Goal: Transaction & Acquisition: Book appointment/travel/reservation

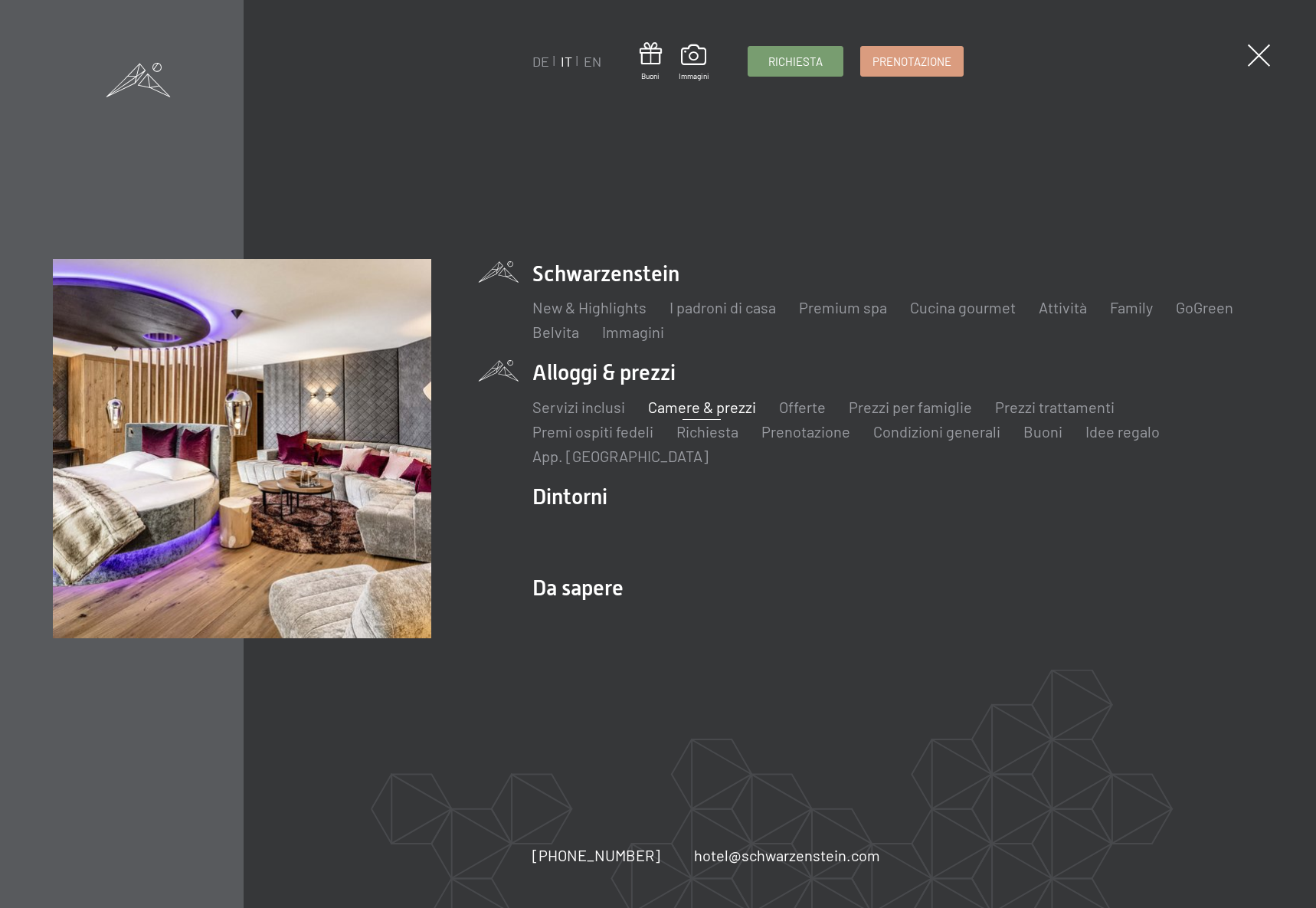
click at [733, 402] on link "Camere & prezzi" at bounding box center [702, 407] width 108 height 19
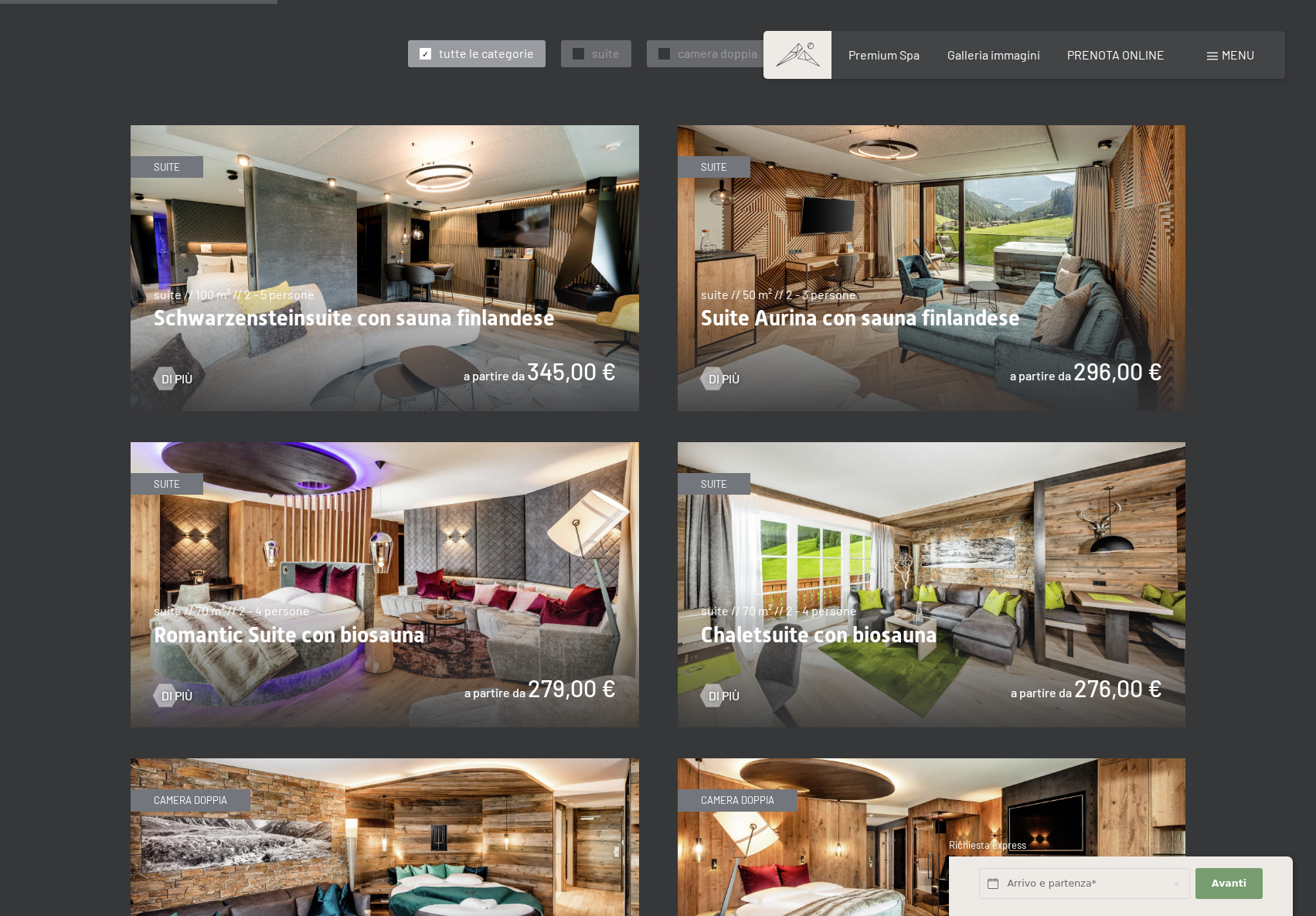
scroll to position [851, 0]
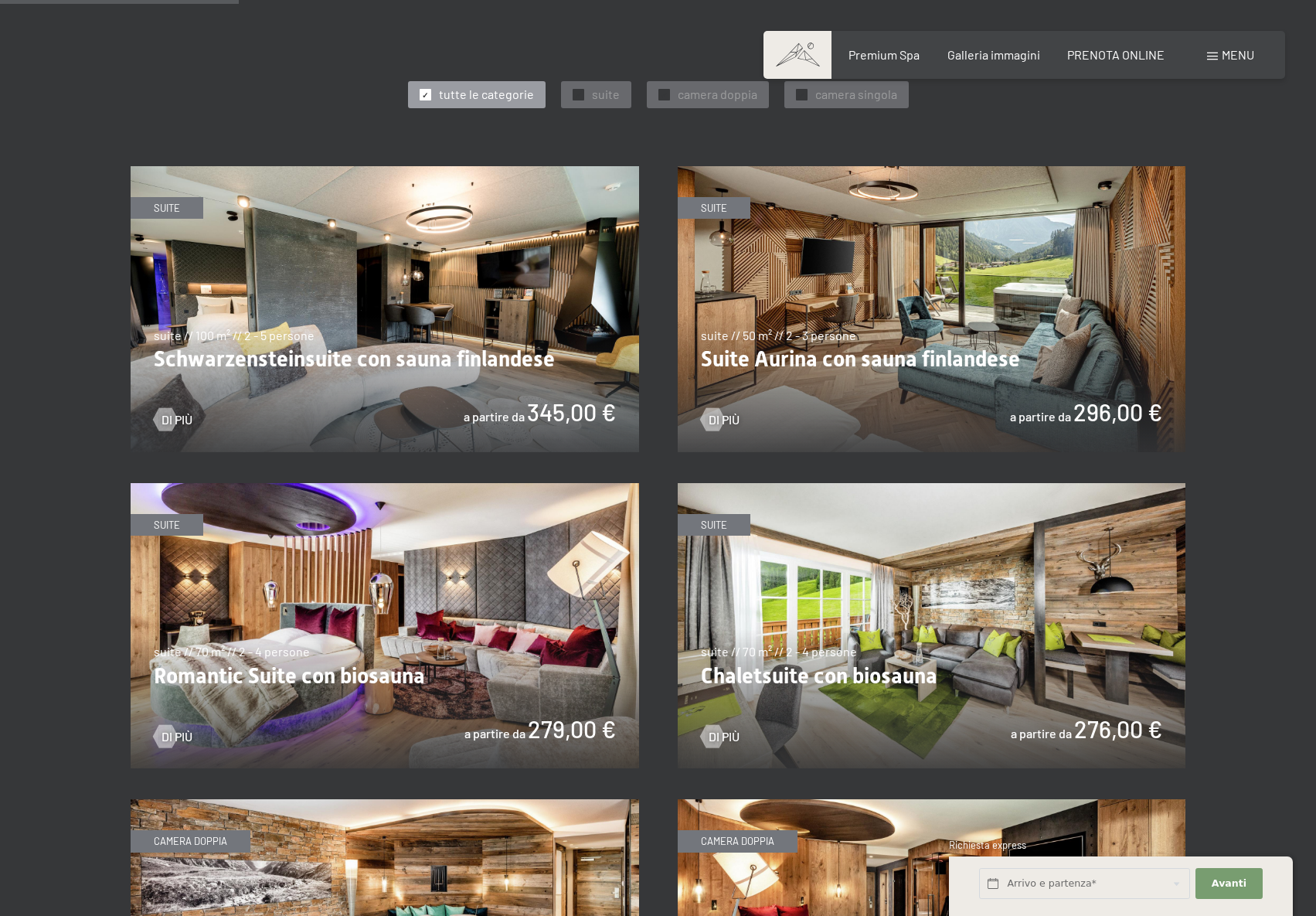
click at [222, 272] on img at bounding box center [385, 309] width 508 height 286
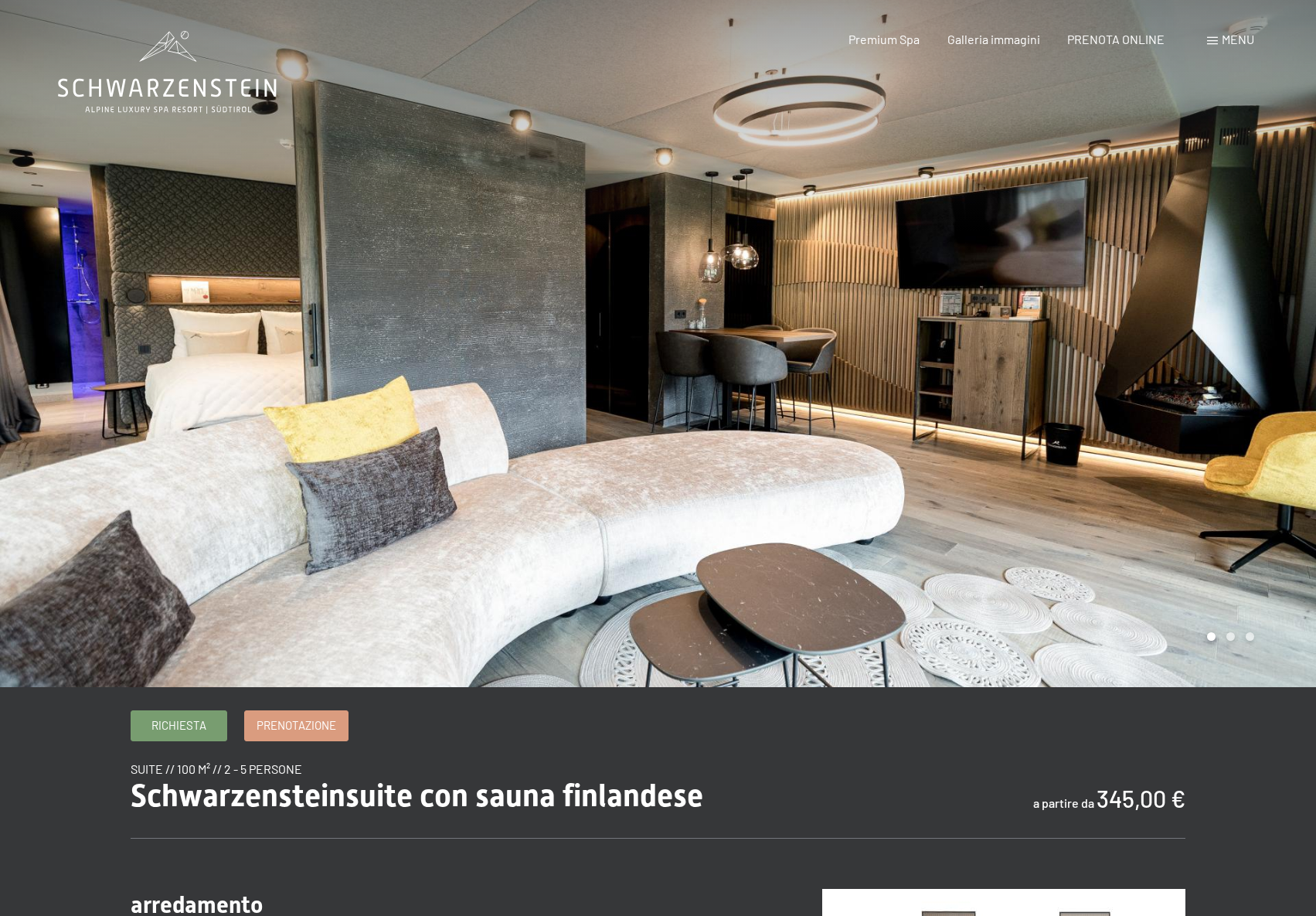
click at [1011, 359] on div at bounding box center [988, 344] width 659 height 687
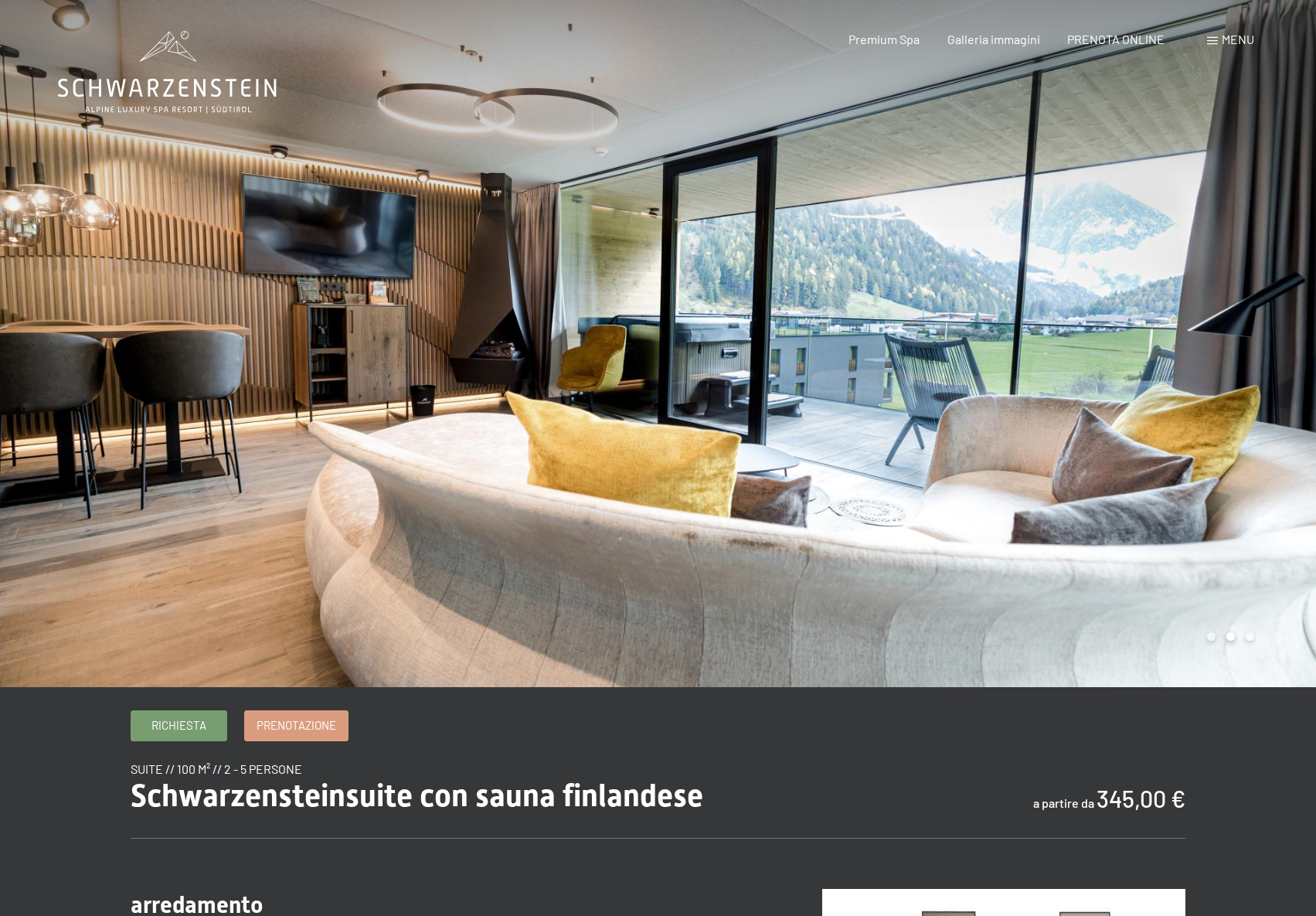
click at [1011, 359] on div at bounding box center [988, 344] width 659 height 687
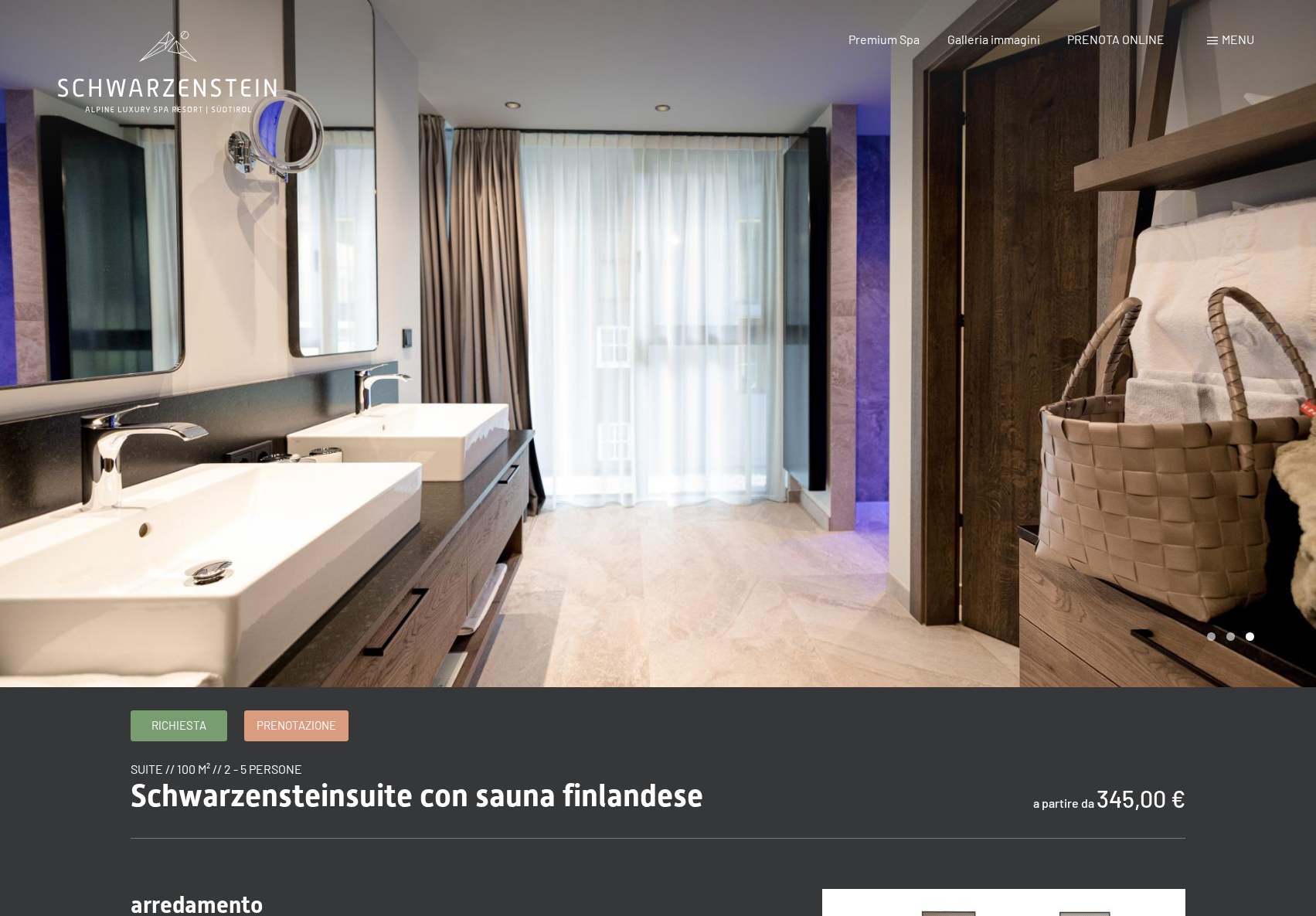
click at [1011, 359] on div at bounding box center [988, 344] width 659 height 687
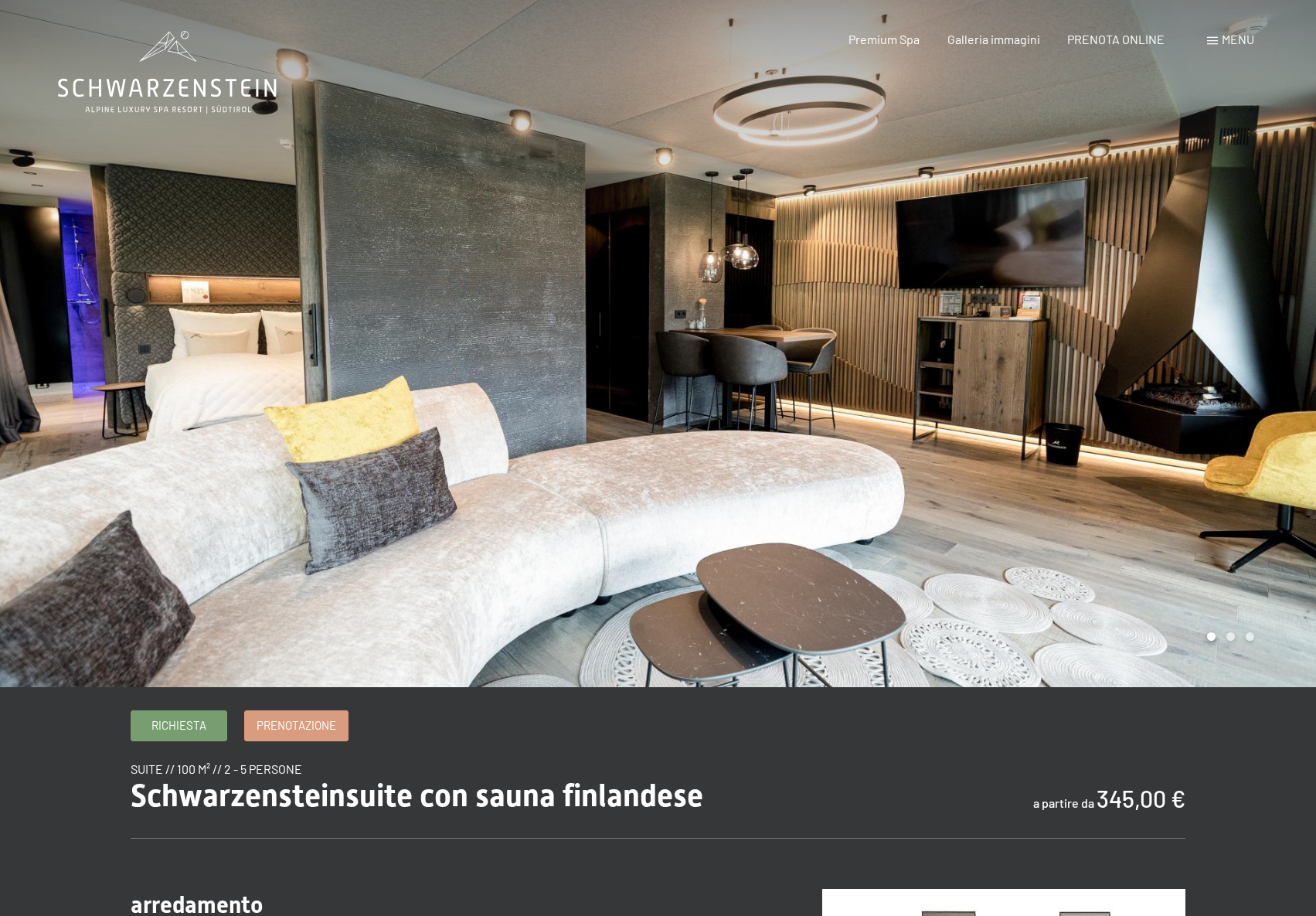
click at [1011, 359] on div at bounding box center [988, 344] width 659 height 687
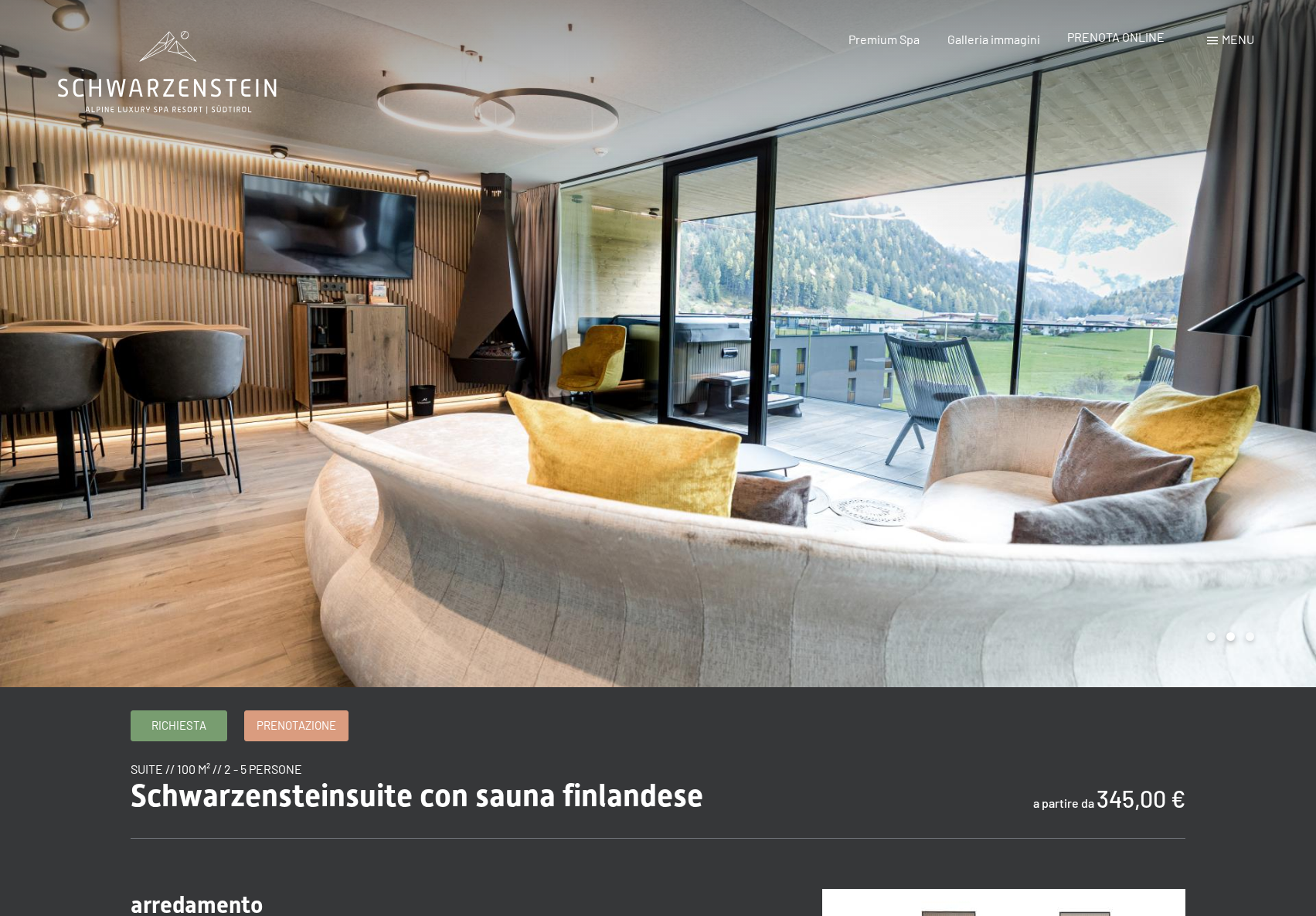
click at [1118, 43] on span "PRENOTA ONLINE" at bounding box center [1116, 36] width 98 height 15
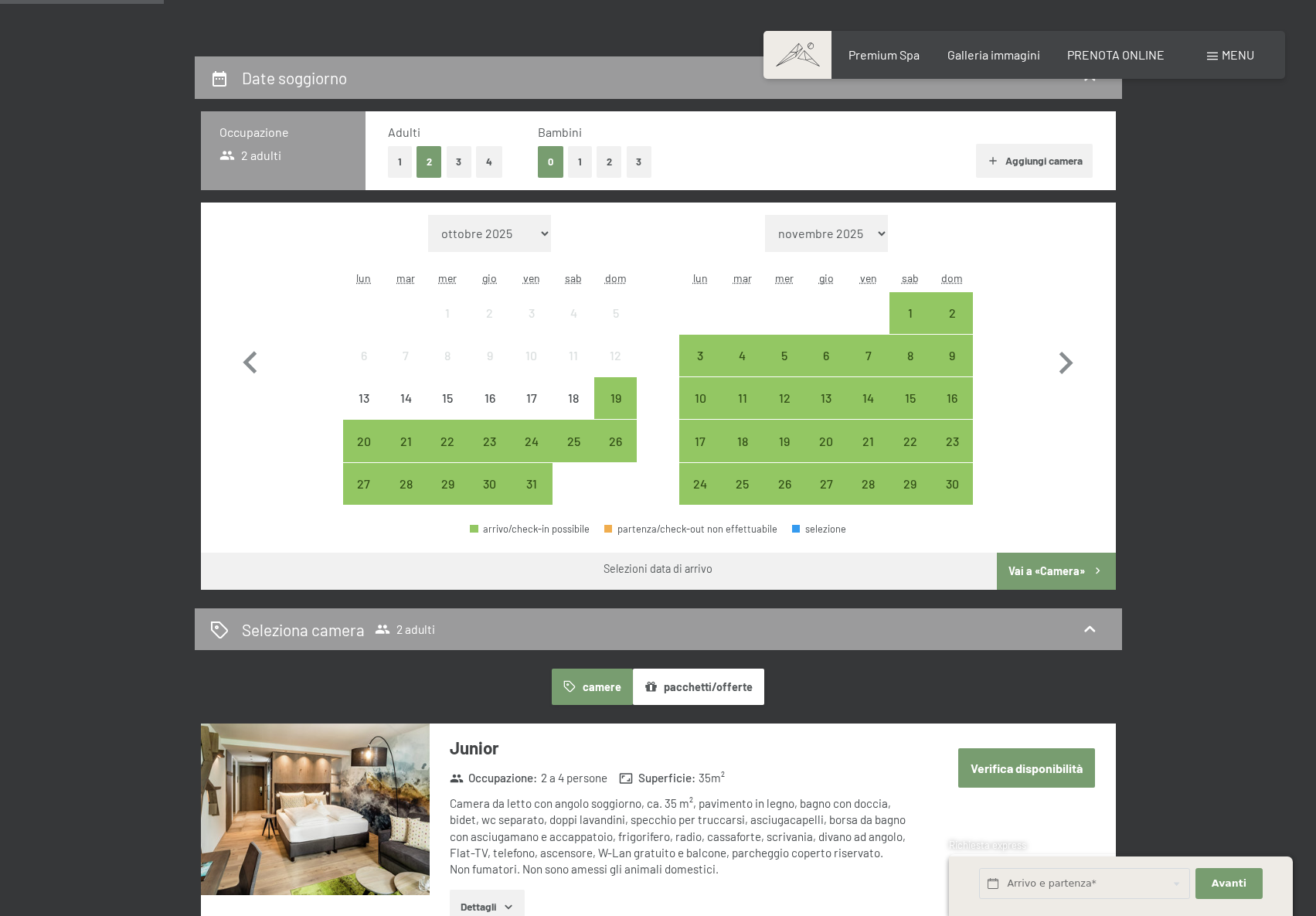
scroll to position [326, 0]
click at [839, 482] on div "27" at bounding box center [826, 496] width 39 height 39
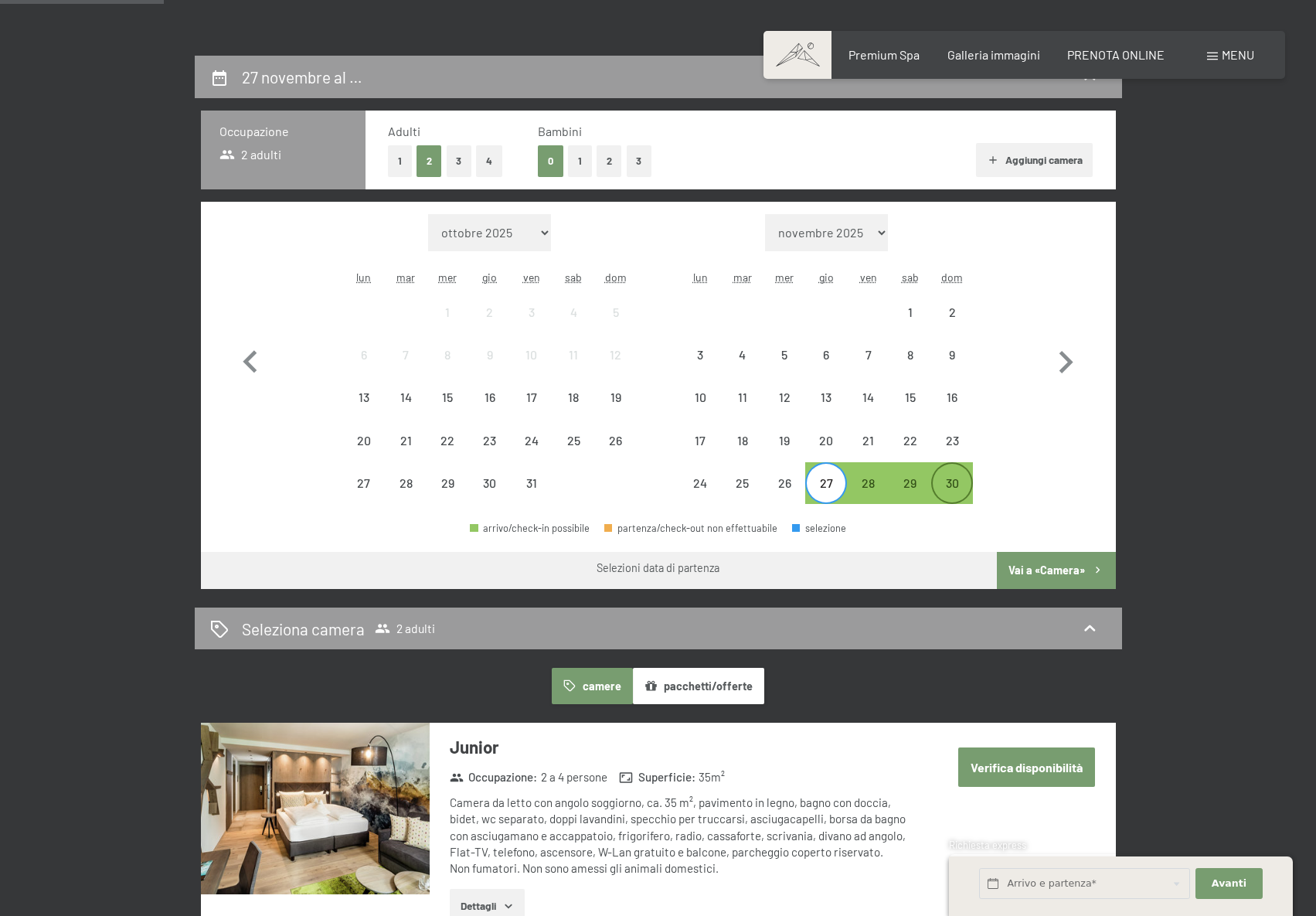
click at [962, 481] on div "30" at bounding box center [952, 496] width 39 height 39
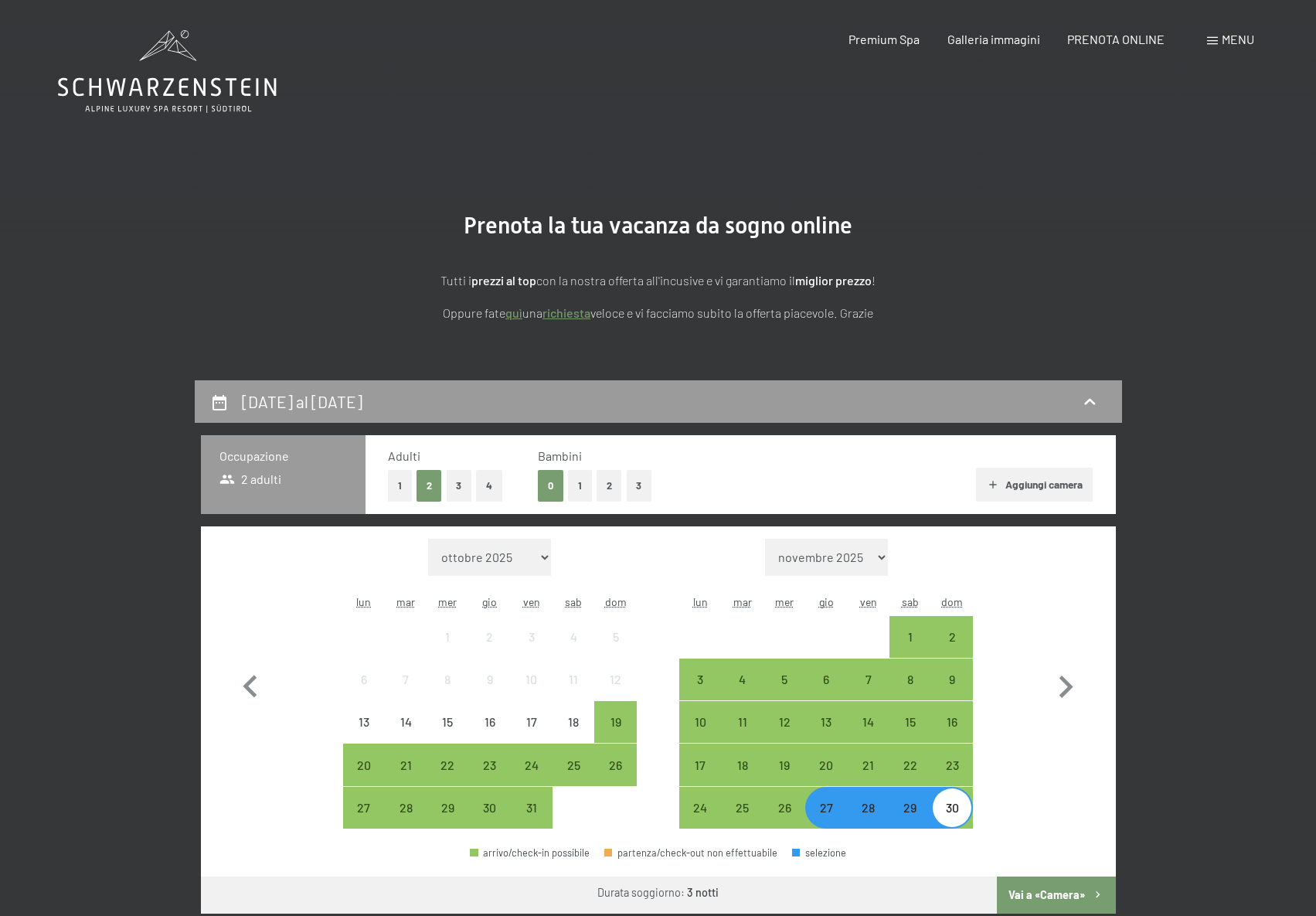
scroll to position [0, 0]
click at [488, 482] on button "4" at bounding box center [489, 486] width 26 height 32
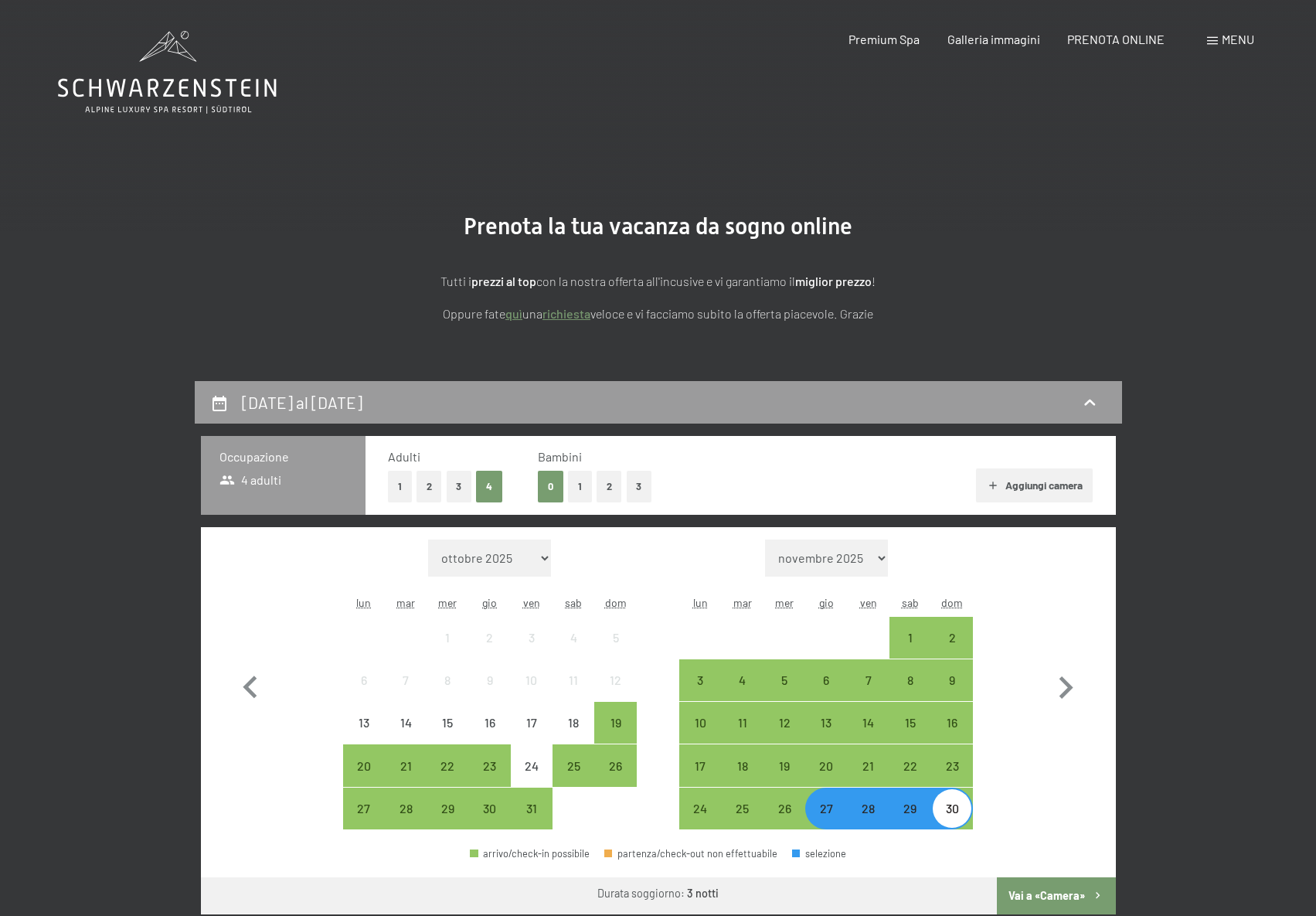
click at [608, 492] on button "2" at bounding box center [609, 486] width 25 height 32
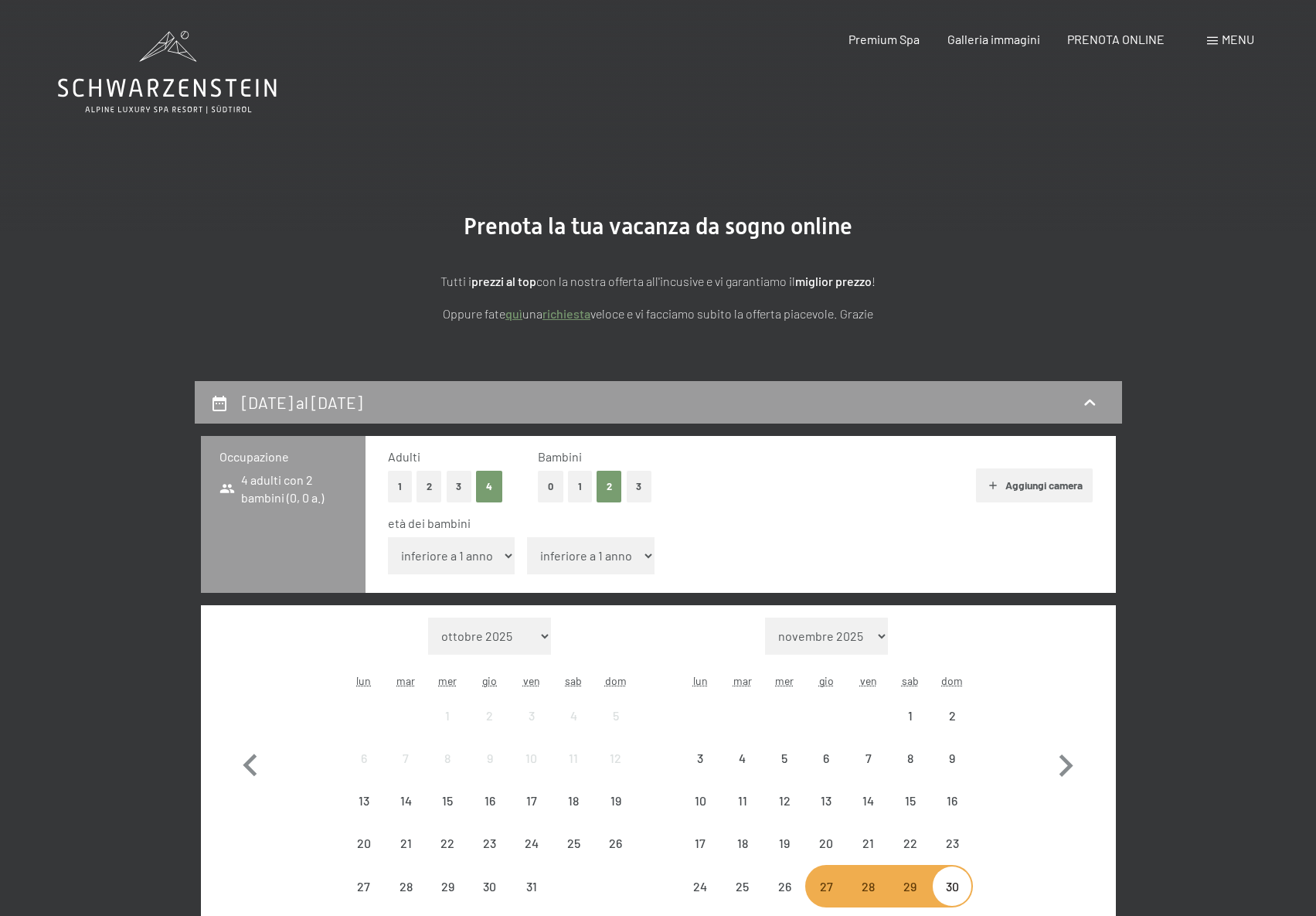
click at [500, 563] on select "inferiore a 1 anno 1 anno 2 anni 3 anni 4 anni 5 anni 6 anni 7 anni 8 anni 9 an…" at bounding box center [452, 556] width 128 height 37
select select "3"
click at [388, 538] on select "inferiore a 1 anno 1 anno 2 anni 3 anni 4 anni 5 anni 6 anni 7 anni 8 anni 9 an…" at bounding box center [452, 556] width 128 height 37
click at [634, 566] on select "inferiore a 1 anno 1 anno 2 anni 3 anni 4 anni 5 anni 6 anni 7 anni 8 anni 9 an…" at bounding box center [591, 556] width 128 height 37
click at [527, 538] on select "inferiore a 1 anno 1 anno 2 anni 3 anni 4 anni 5 anni 6 anni 7 anni 8 anni 9 an…" at bounding box center [591, 556] width 128 height 37
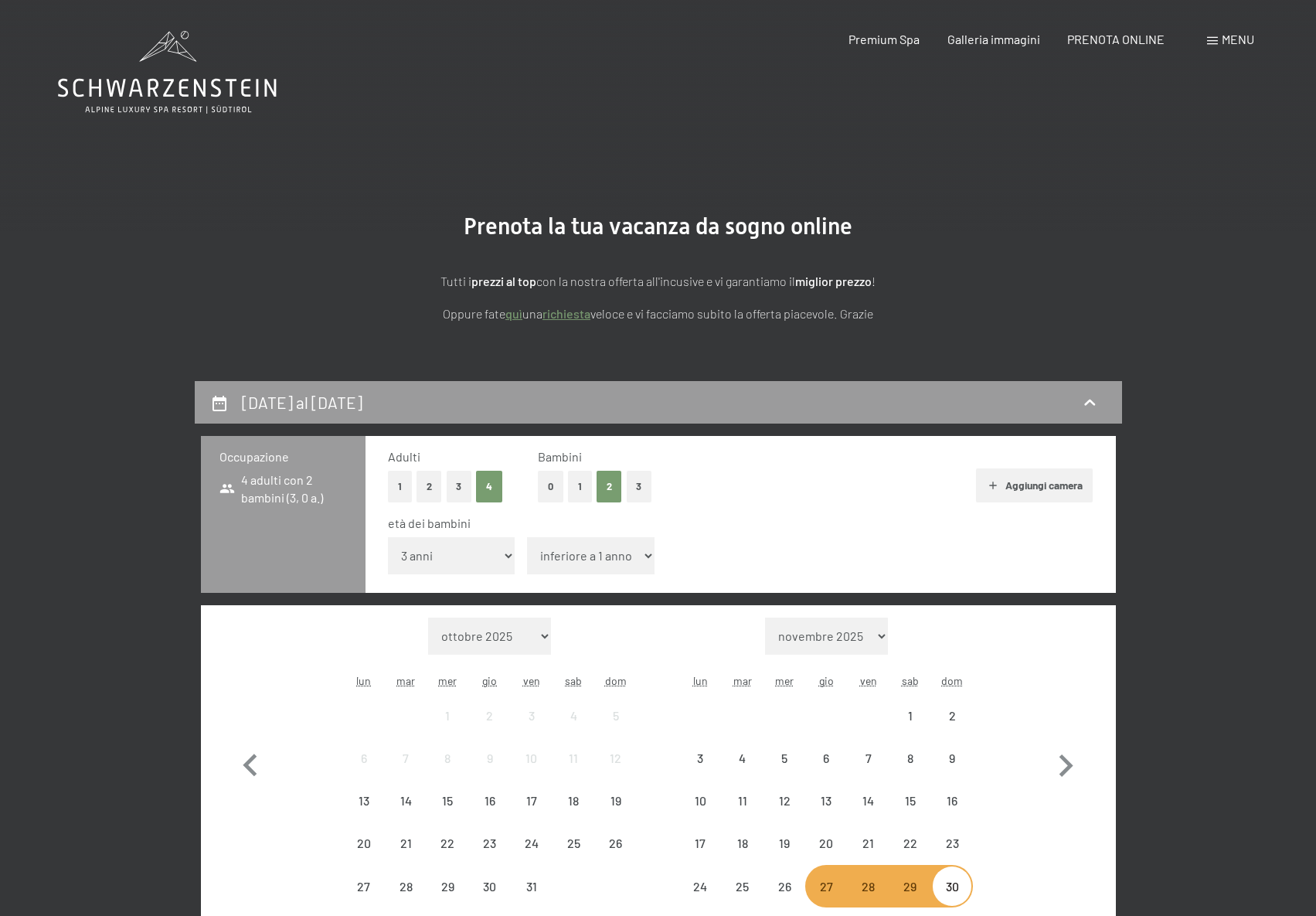
click at [615, 558] on select "inferiore a 1 anno 1 anno 2 anni 3 anni 4 anni 5 anni 6 anni 7 anni 8 anni 9 an…" at bounding box center [591, 556] width 128 height 37
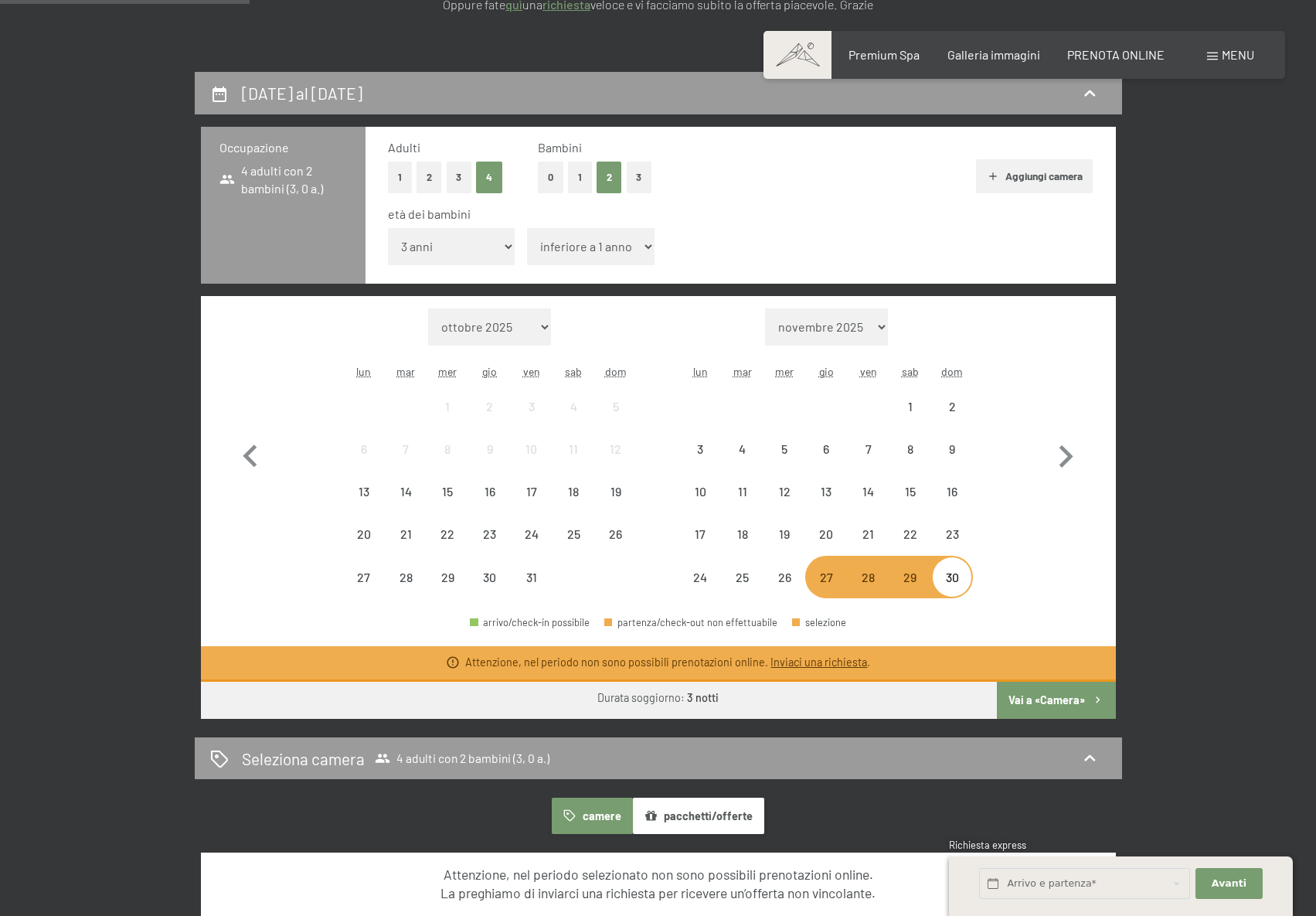
click at [1026, 696] on button "Vai a «Camera»" at bounding box center [1056, 700] width 118 height 37
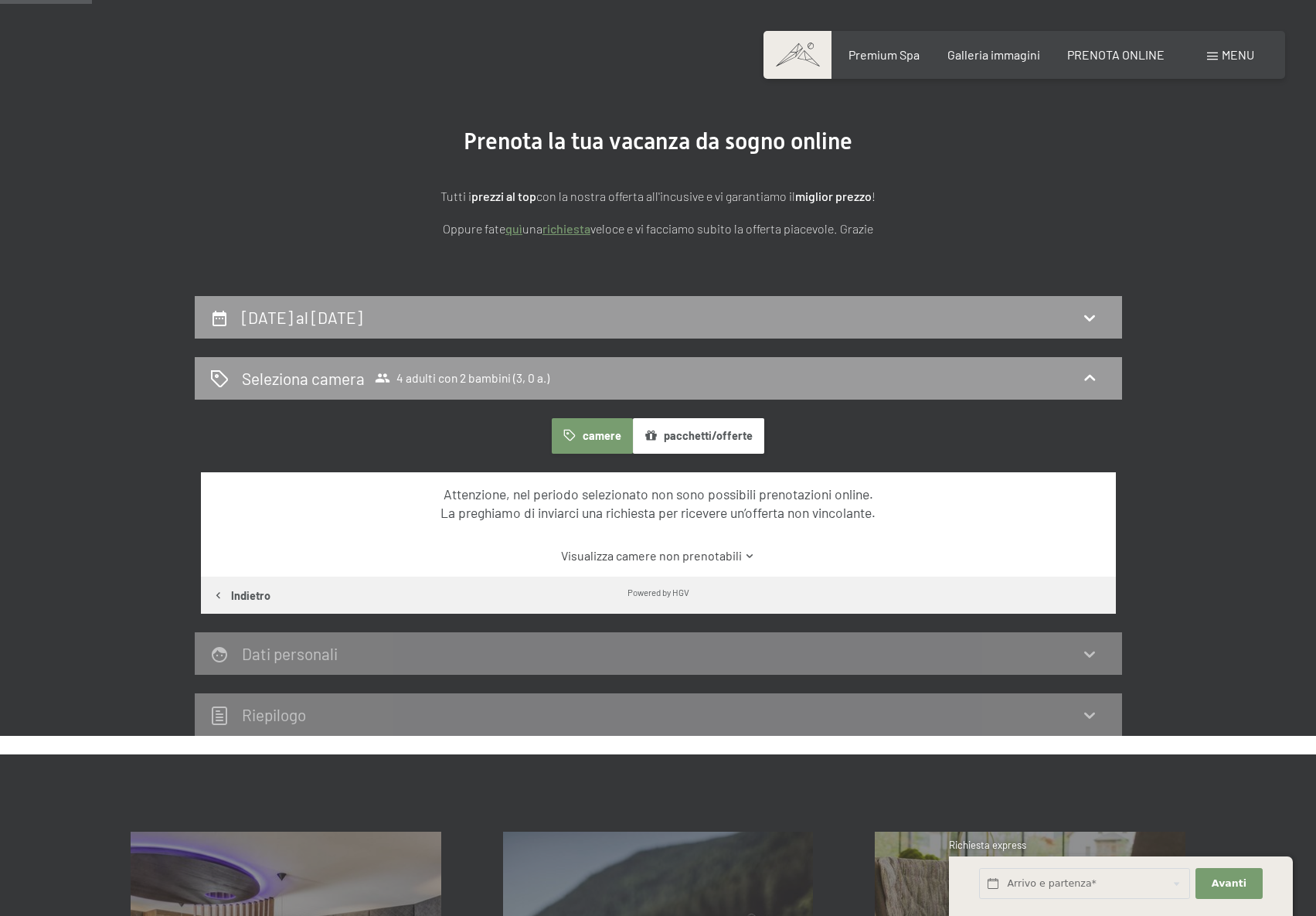
scroll to position [72, 0]
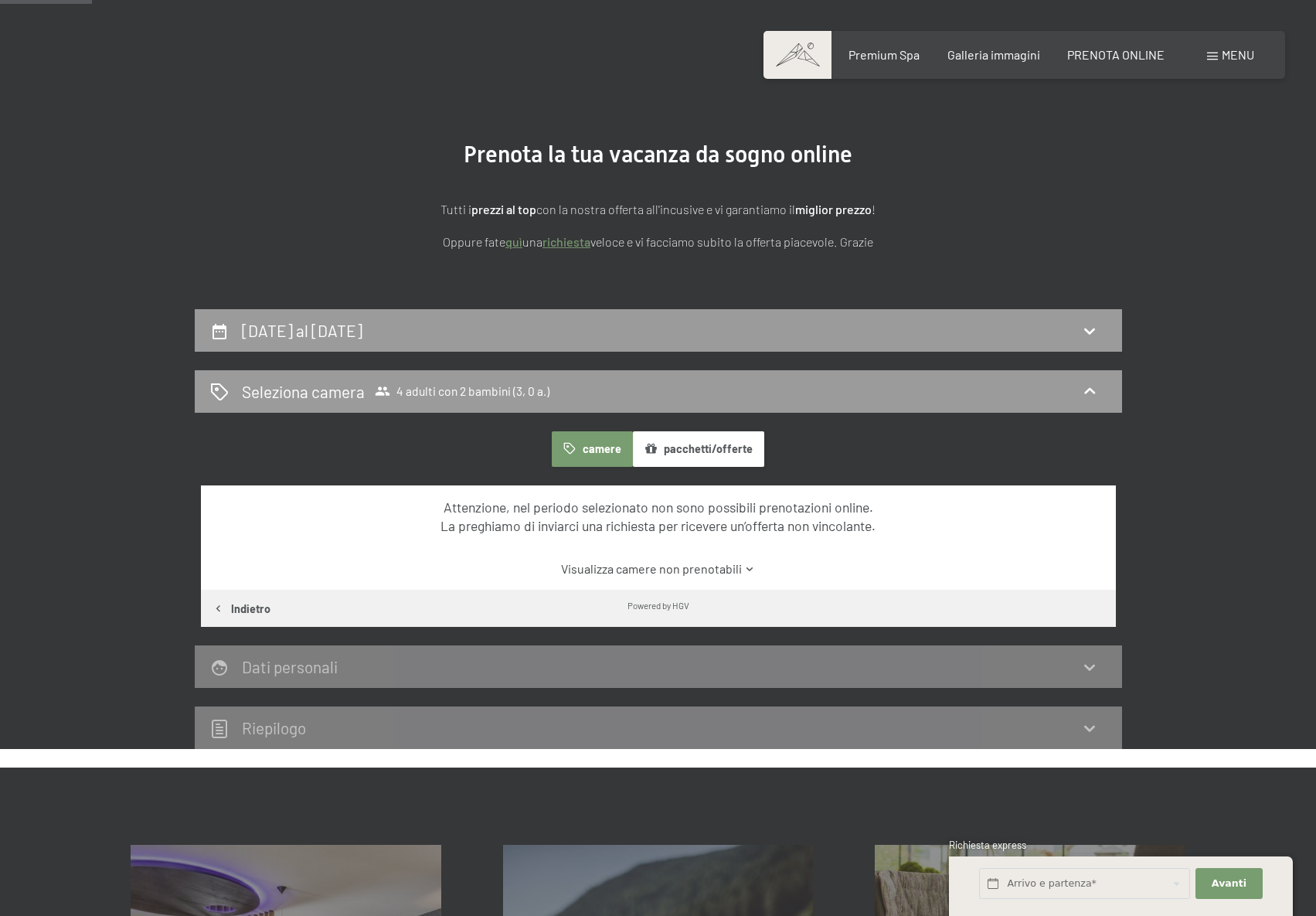
click at [613, 456] on button "camere" at bounding box center [592, 449] width 80 height 35
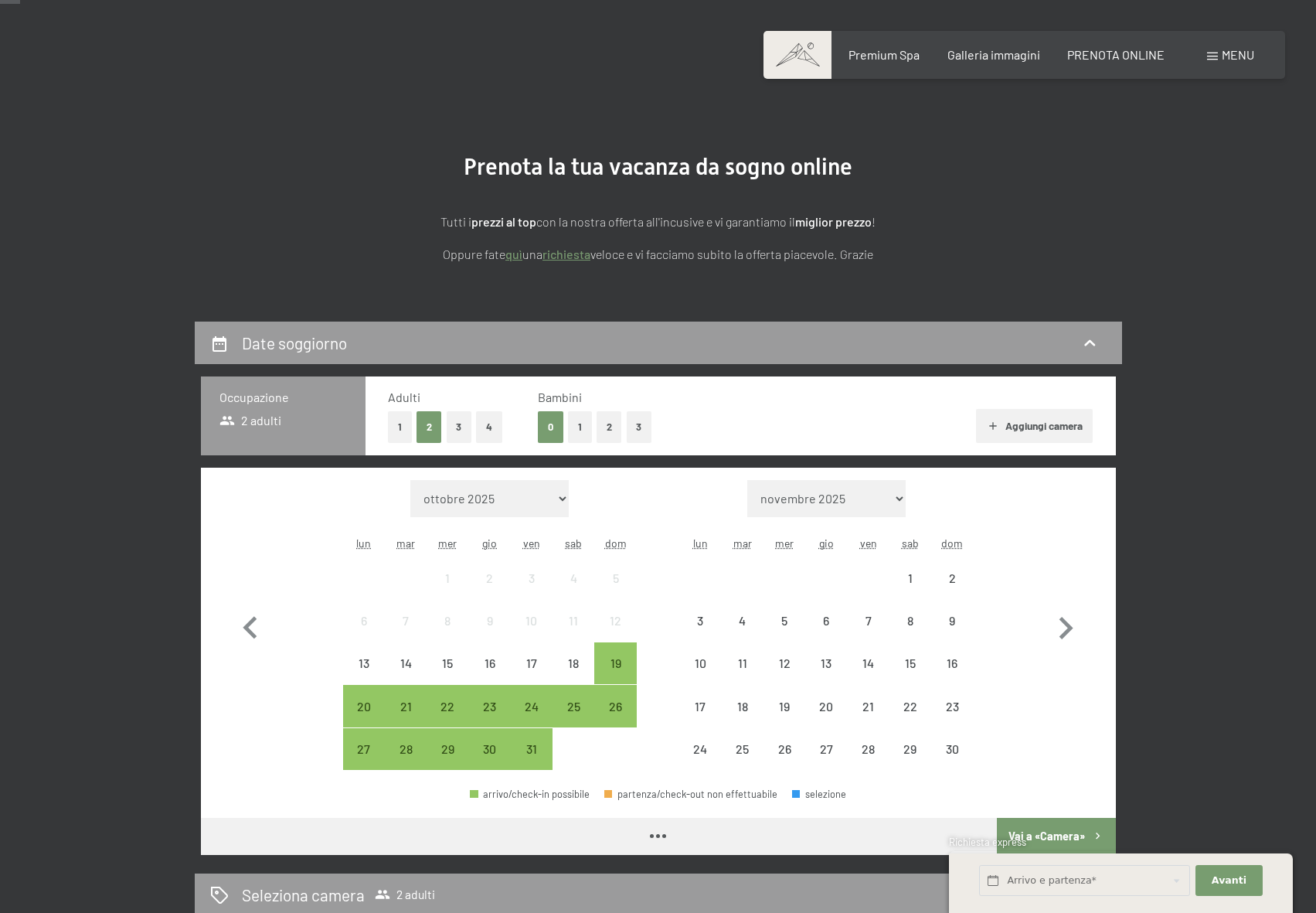
scroll to position [77, 0]
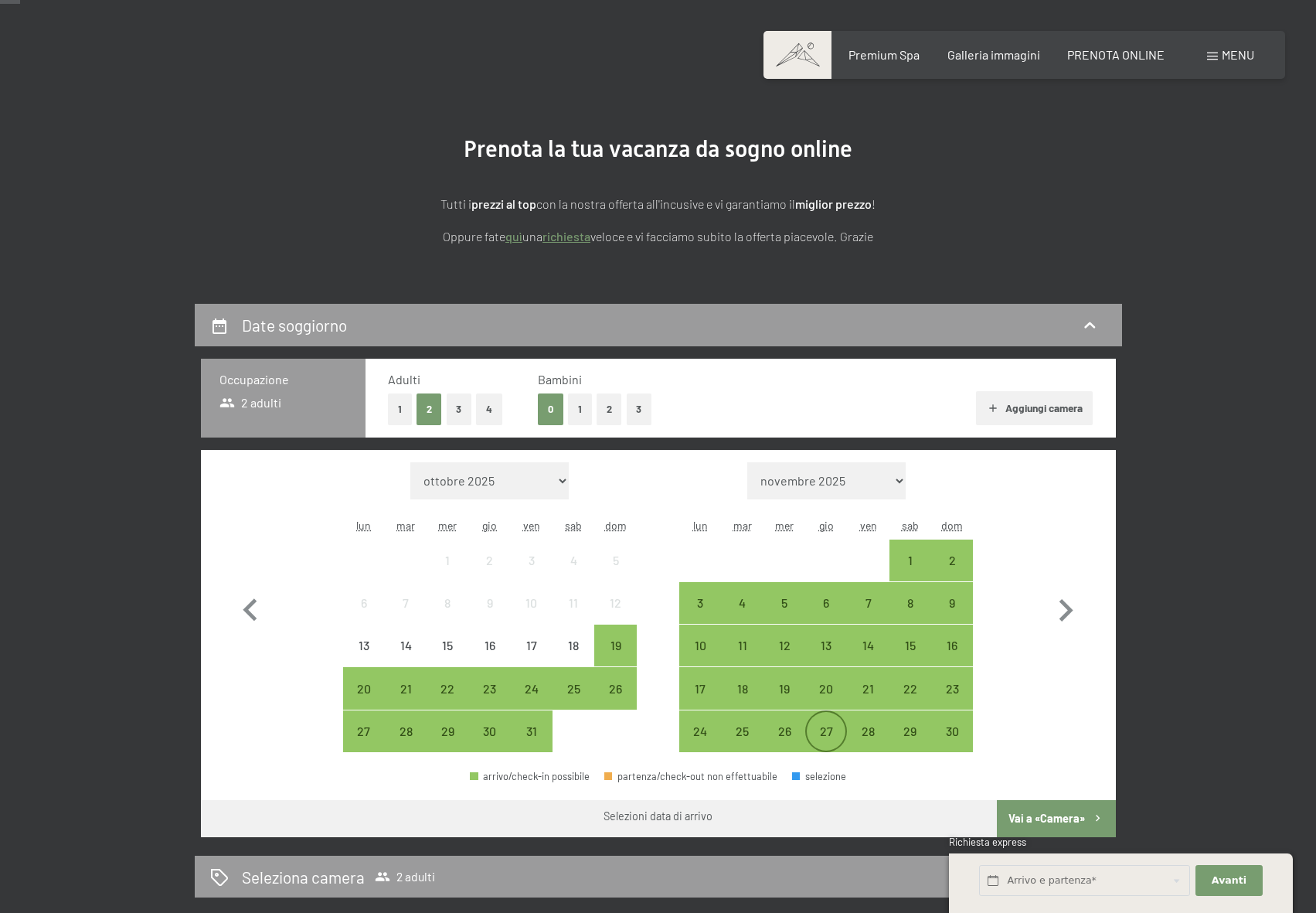
click at [812, 731] on div "27" at bounding box center [826, 744] width 39 height 39
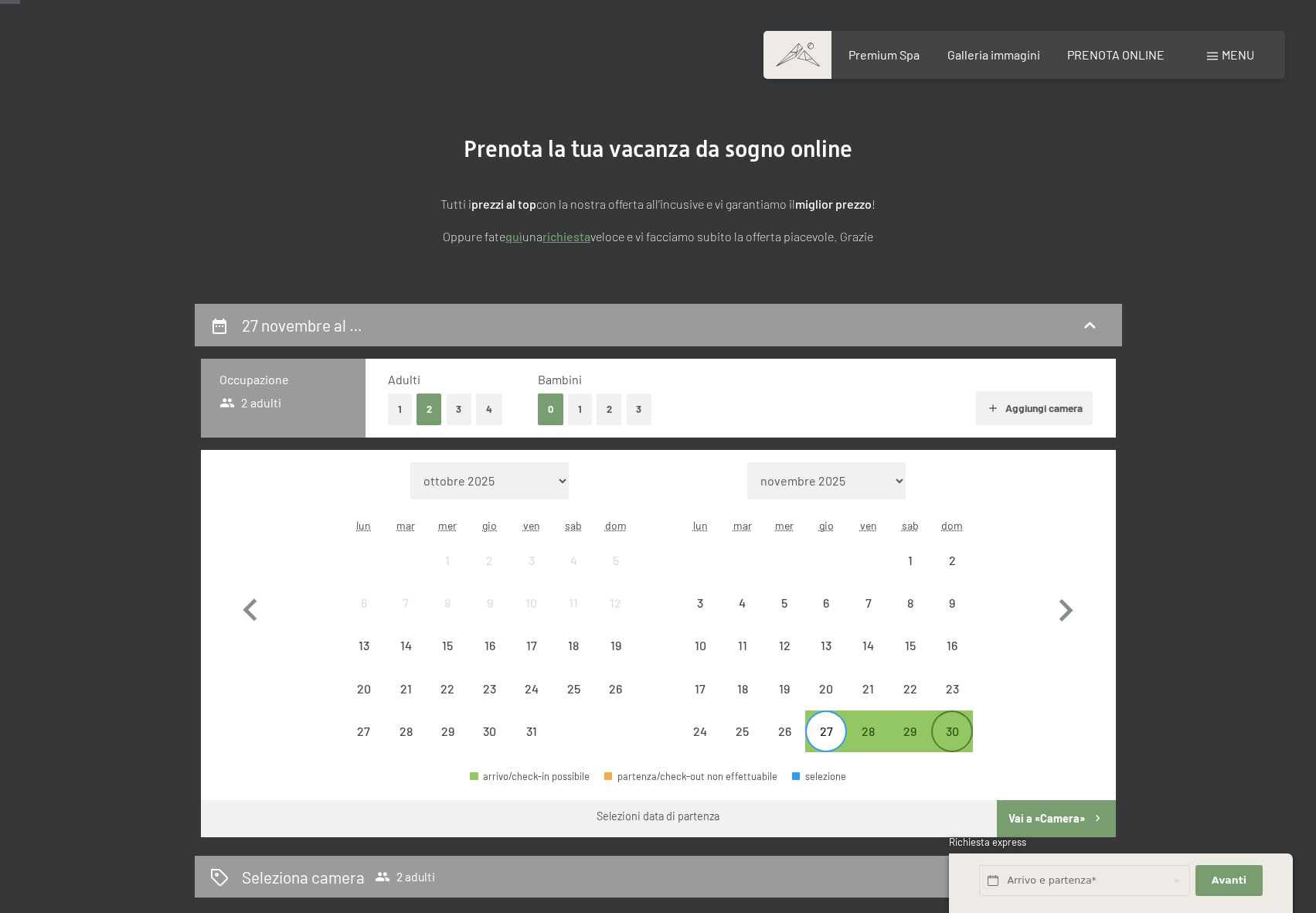
click at [944, 736] on div "30" at bounding box center [952, 744] width 39 height 39
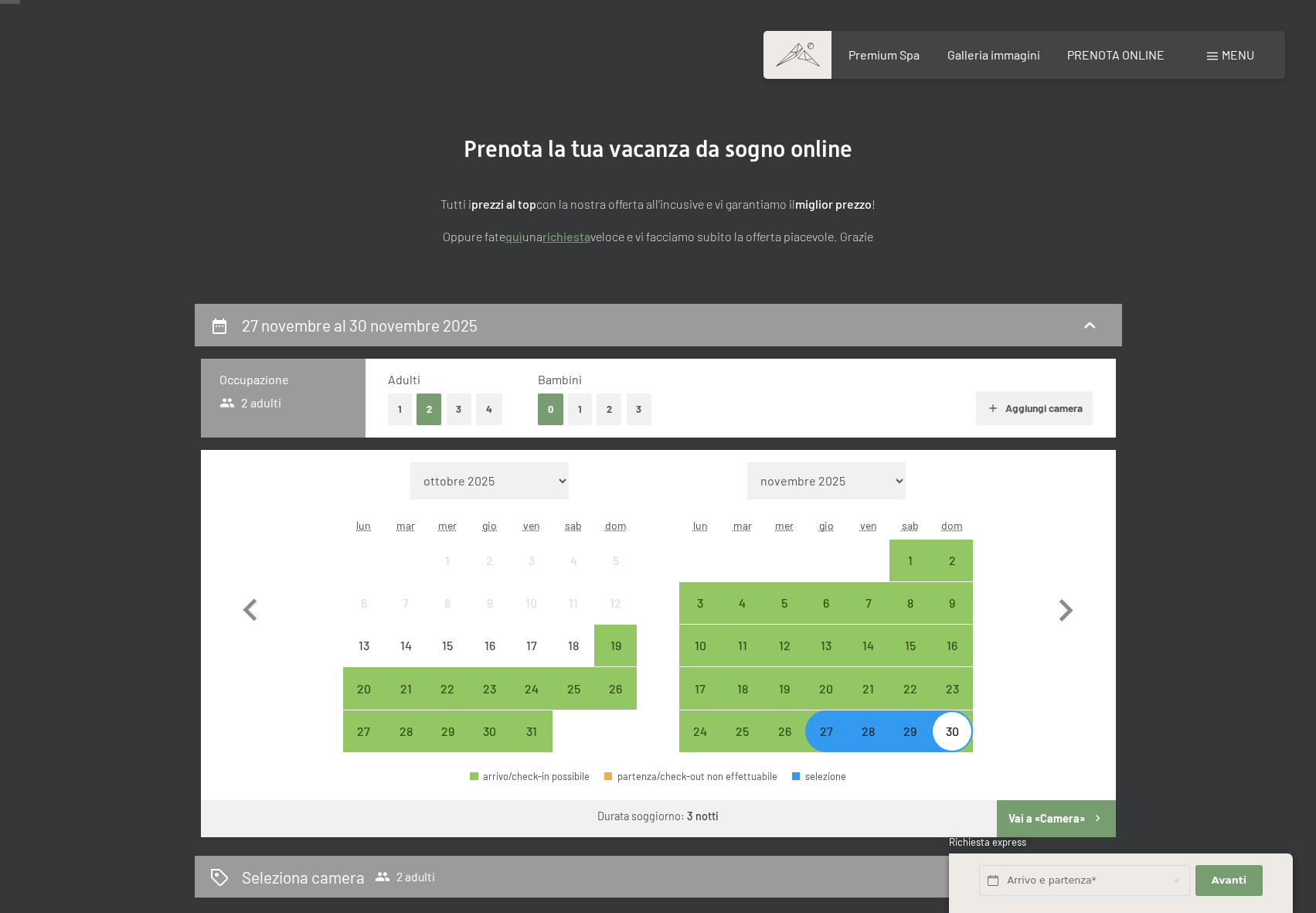
click at [1045, 817] on button "Vai a «Camera»" at bounding box center [1056, 818] width 118 height 37
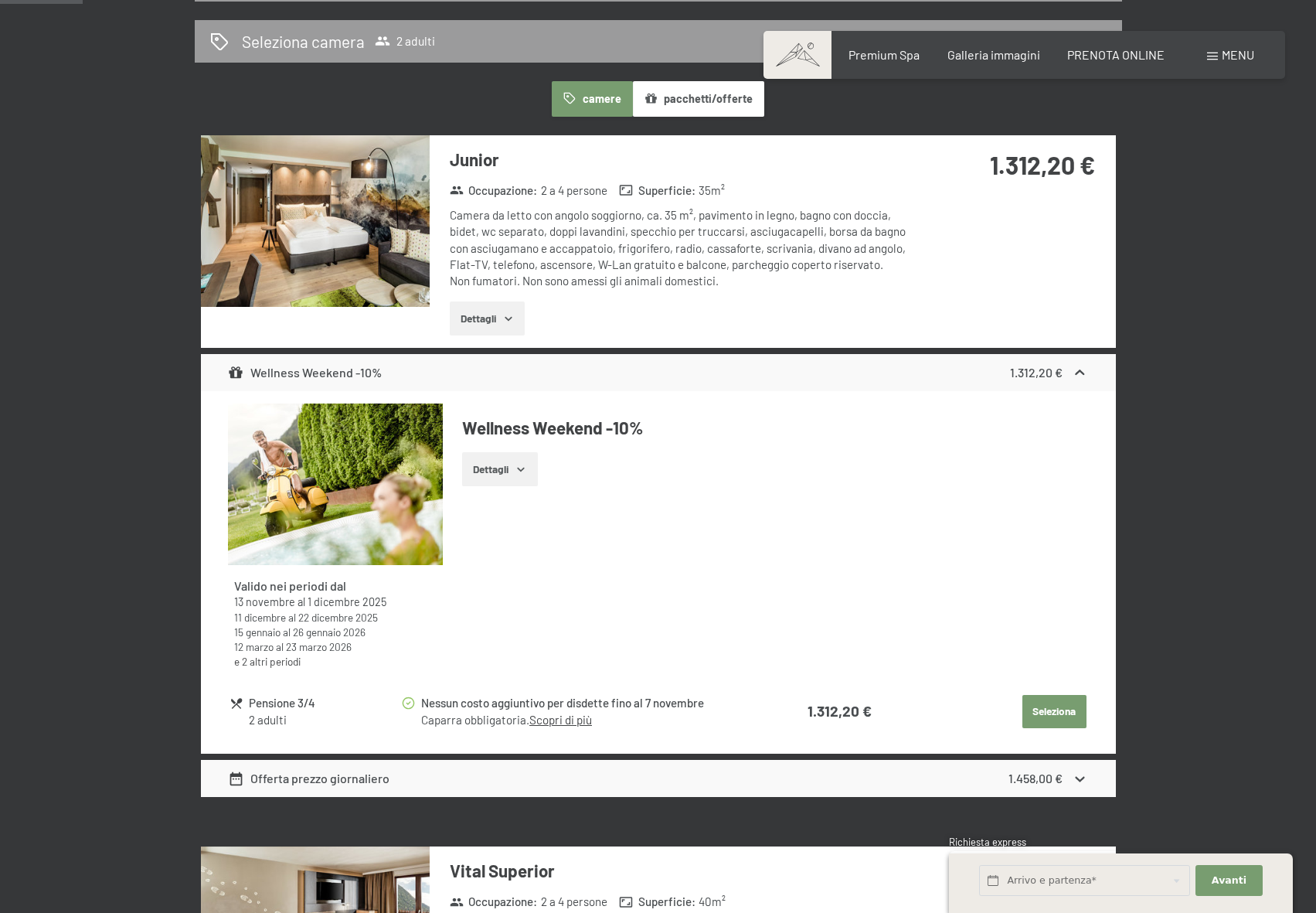
scroll to position [459, 0]
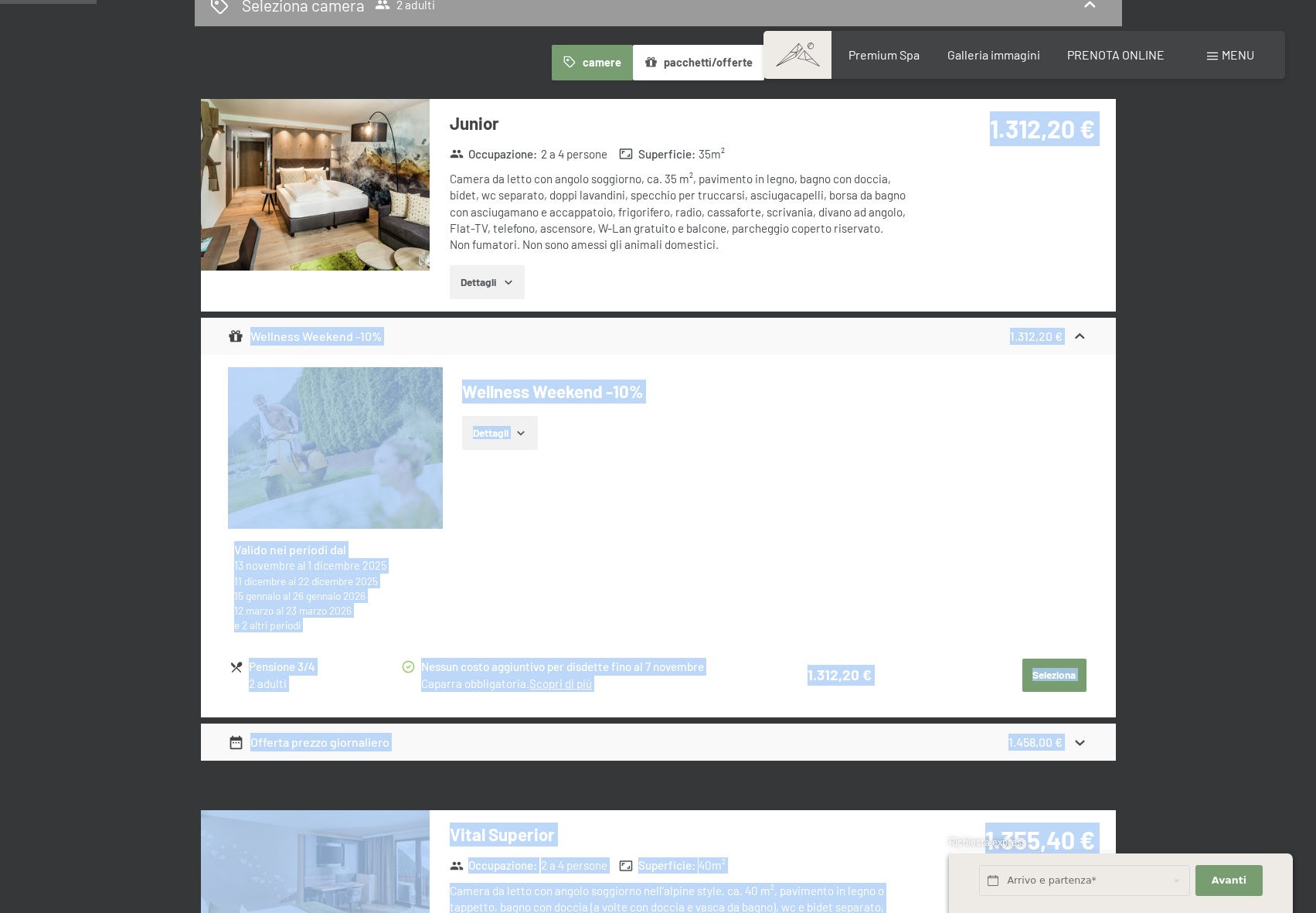
drag, startPoint x: 798, startPoint y: 772, endPoint x: 709, endPoint y: 262, distance: 517.7
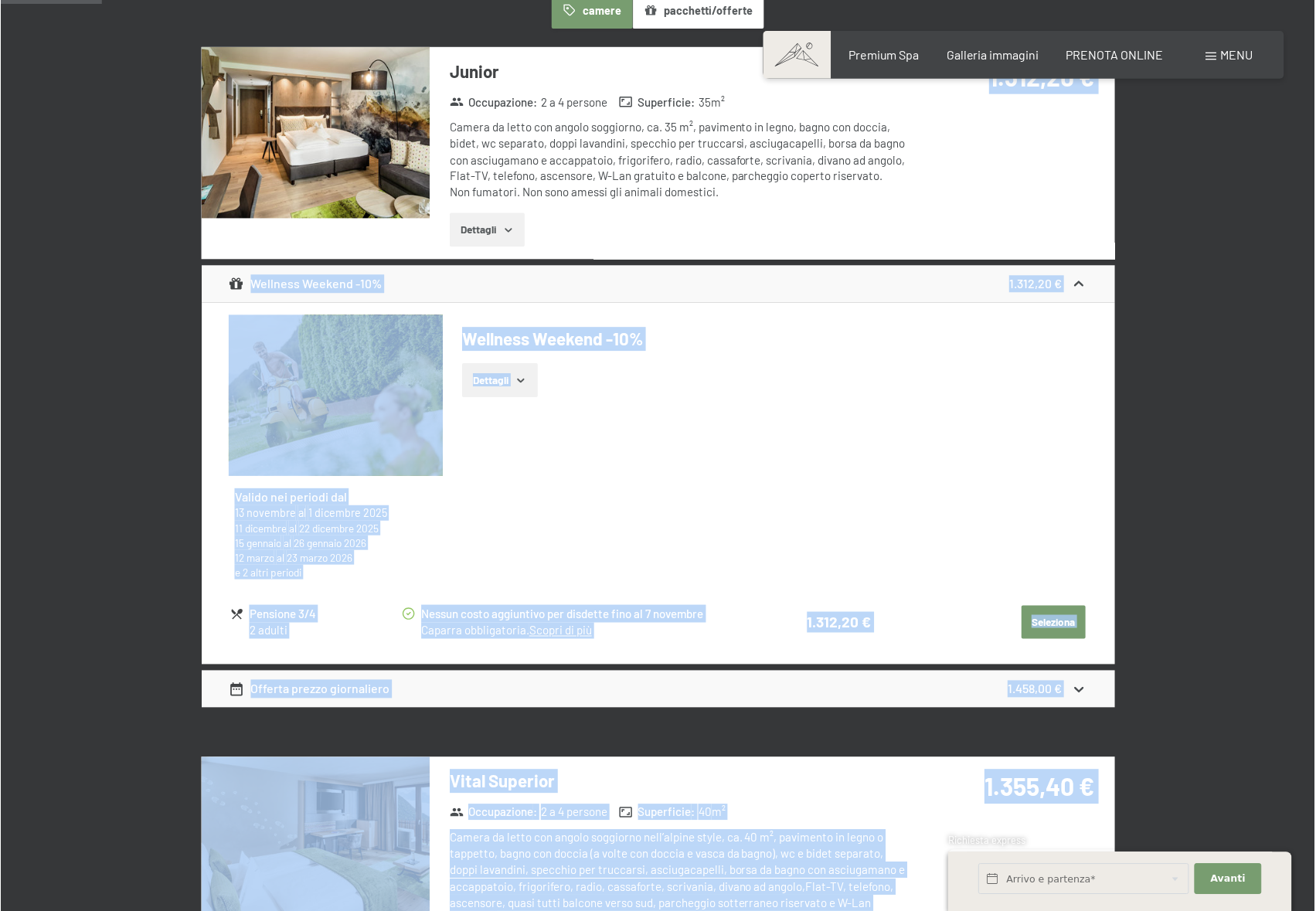
scroll to position [536, 0]
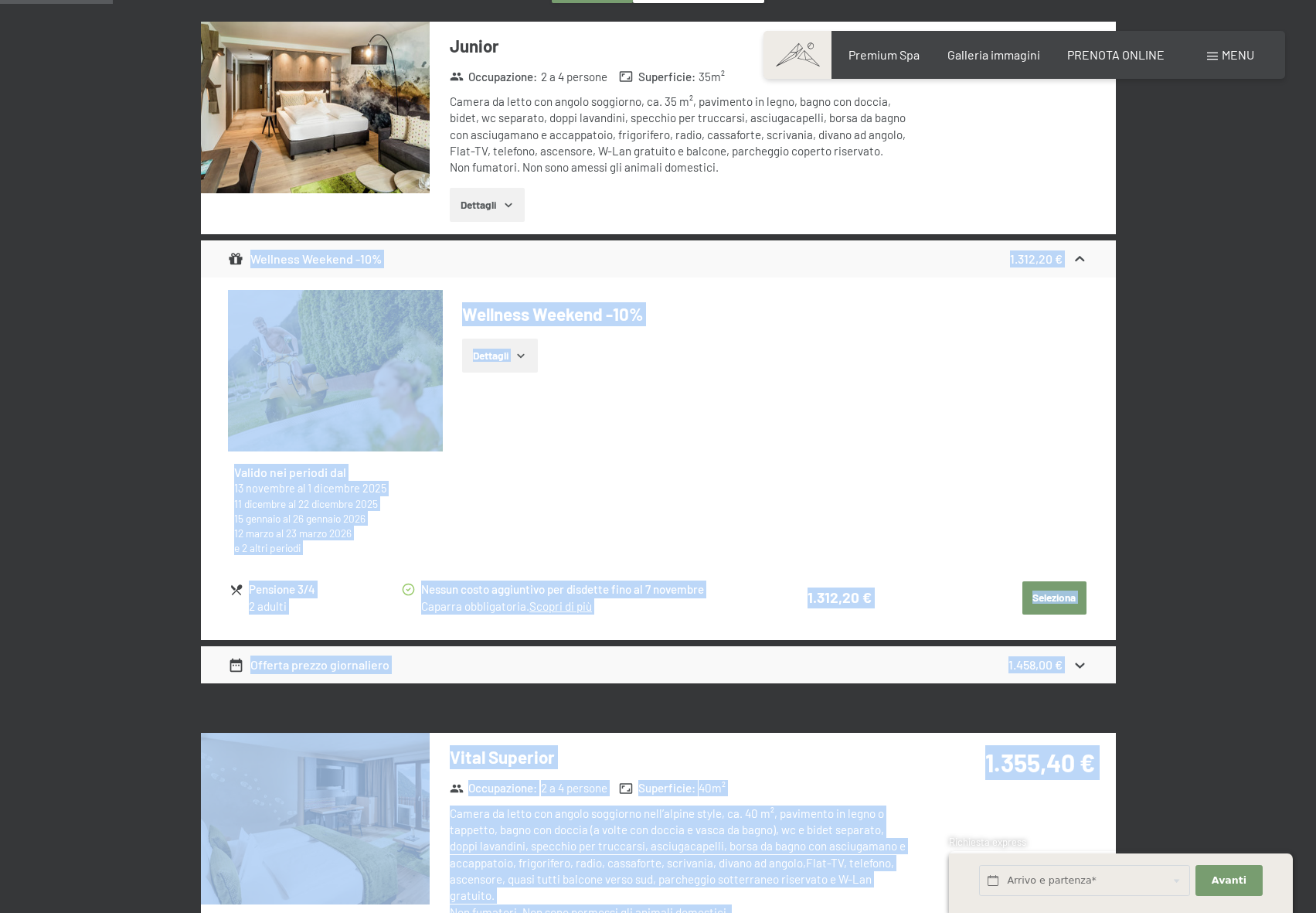
click at [847, 506] on div "Valido nei periodi dal 13 novembre al 1 dicembre 2025 11 dicembre al 22 dicembr…" at bounding box center [657, 429] width 860 height 278
click at [664, 305] on h4 "Wellness Weekend -10%" at bounding box center [775, 314] width 626 height 24
